Goal: Task Accomplishment & Management: Manage account settings

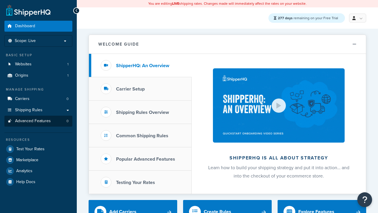
click at [38, 121] on span "Advanced Features" at bounding box center [33, 120] width 36 height 5
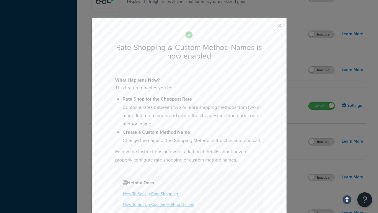
click at [271, 27] on button "button" at bounding box center [270, 27] width 1 height 1
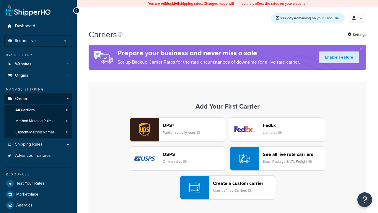
click at [228, 159] on div "UPS® Published daily rates FedEx List rates USPS Online rates See all live rate…" at bounding box center [227, 158] width 265 height 82
click at [277, 159] on div "See all live rate carriers Small Package & LTL Freight" at bounding box center [294, 158] width 62 height 14
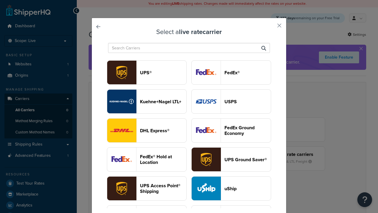
click at [231, 99] on header "USPS" at bounding box center [248, 102] width 46 height 6
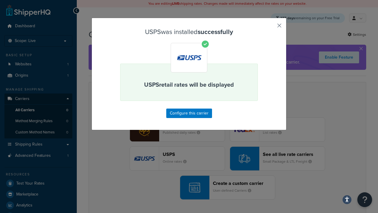
click at [271, 27] on button "button" at bounding box center [270, 27] width 1 height 1
